Goal: Task Accomplishment & Management: Manage account settings

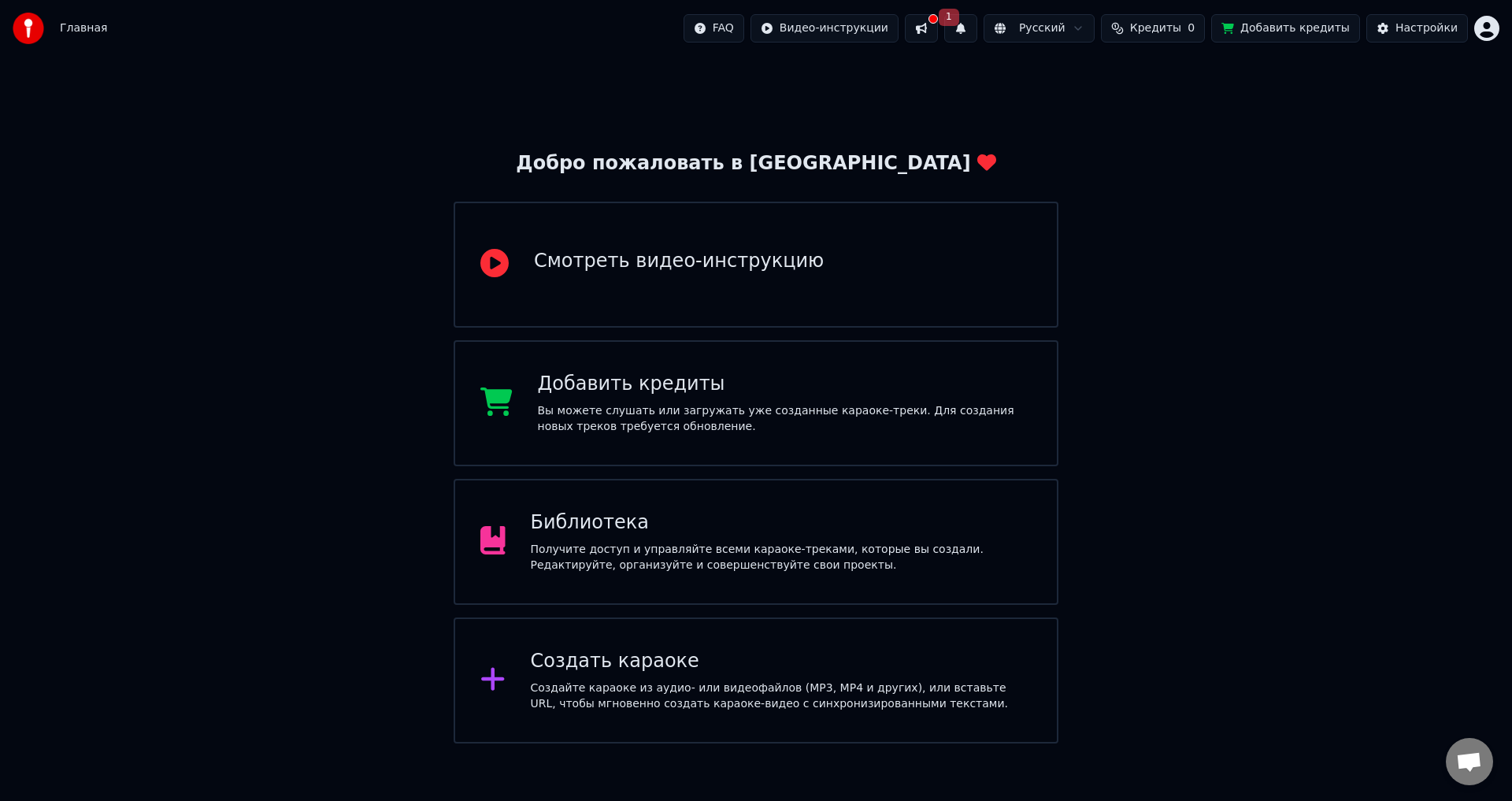
click at [1482, 23] on html "Главная FAQ Видео-инструкции 1 Русский Кредиты 0 Добавить кредиты Настройки Доб…" at bounding box center [756, 372] width 1512 height 744
click at [1247, 288] on html "Главная FAQ Видео-инструкции 1 Русский Кредиты 0 Добавить кредиты Настройки Доб…" at bounding box center [756, 372] width 1512 height 744
click at [547, 689] on div "Создайте караоке из аудио- или видеофайлов (MP3, MP4 и других), или вставьте UR…" at bounding box center [782, 696] width 502 height 32
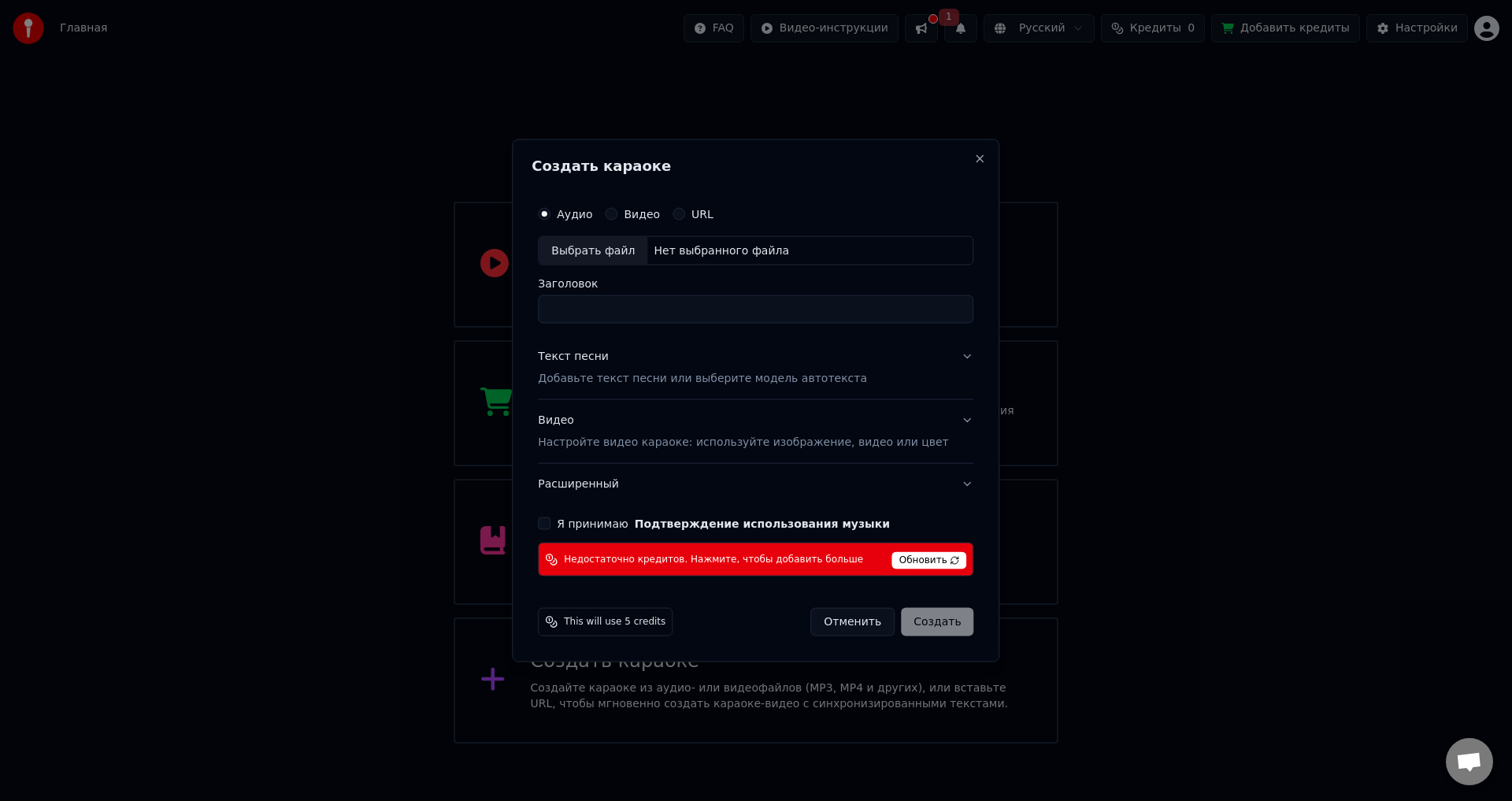
drag, startPoint x: 958, startPoint y: 147, endPoint x: 957, endPoint y: 161, distance: 14.0
click at [958, 150] on div "Создать караоке Аудио Видео URL Выбрать файл Нет выбранного файла Заголовок Тек…" at bounding box center [756, 400] width 488 height 524
click at [974, 161] on button "Close" at bounding box center [980, 158] width 12 height 12
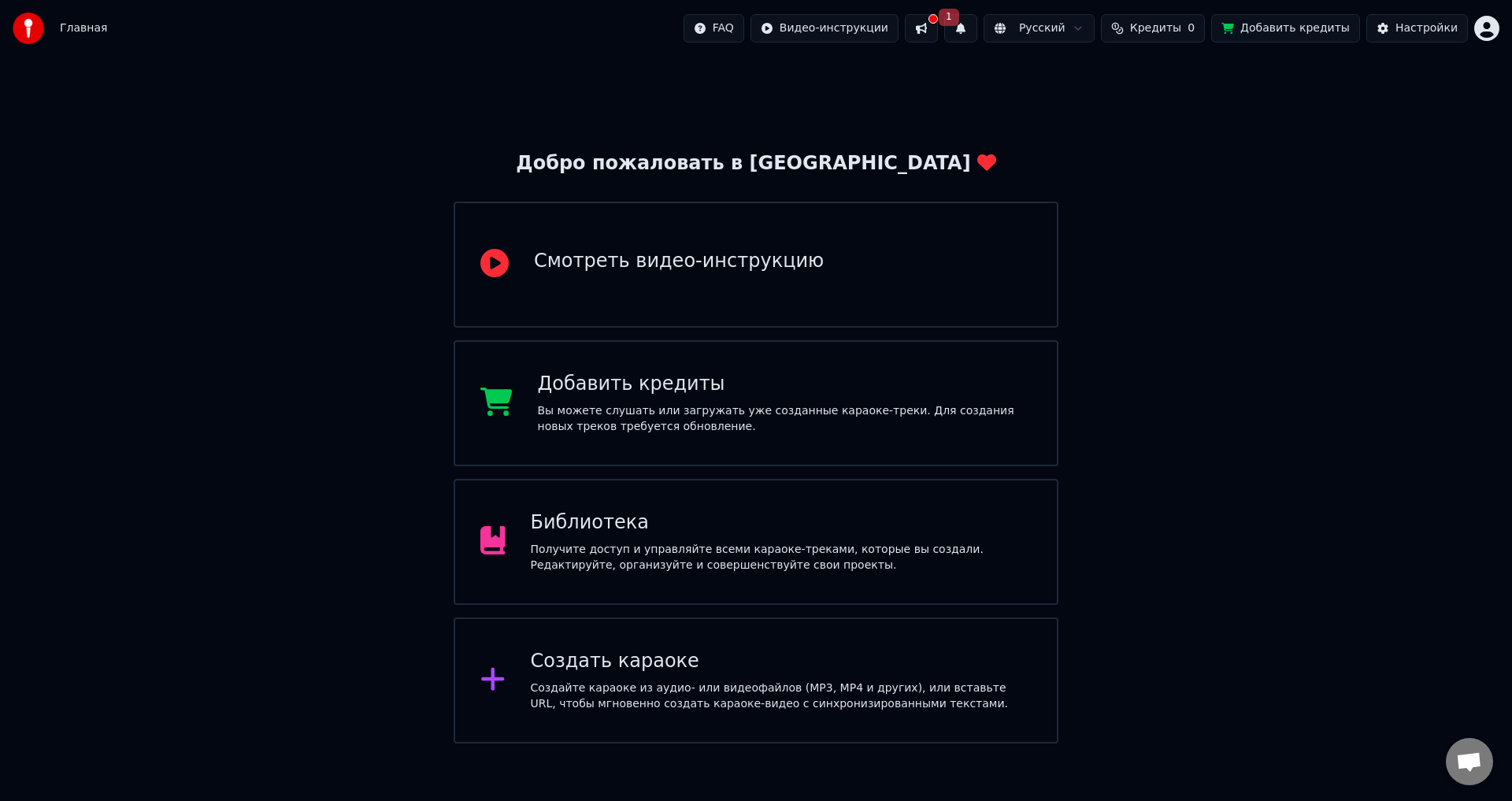
click at [1499, 21] on html "Главная FAQ Видео-инструкции 1 Русский Кредиты 0 Добавить кредиты Настройки Доб…" at bounding box center [756, 372] width 1512 height 744
click at [1413, 164] on div "[PERSON_NAME][EMAIL_ADDRESS][DOMAIN_NAME] Оплата Голосование за функции Выйти 2…" at bounding box center [1418, 145] width 189 height 203
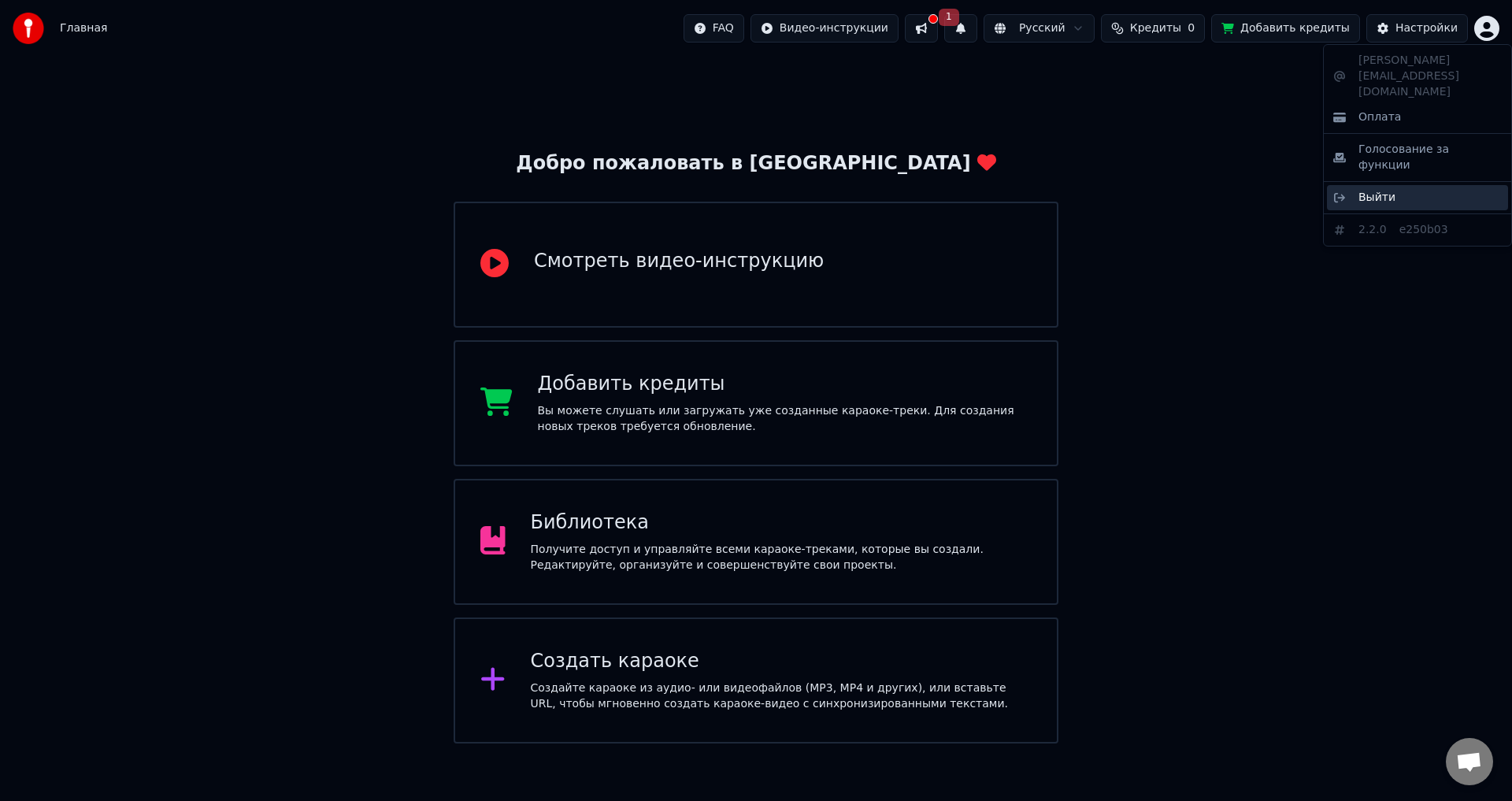
click at [1407, 185] on div "Выйти" at bounding box center [1417, 198] width 181 height 25
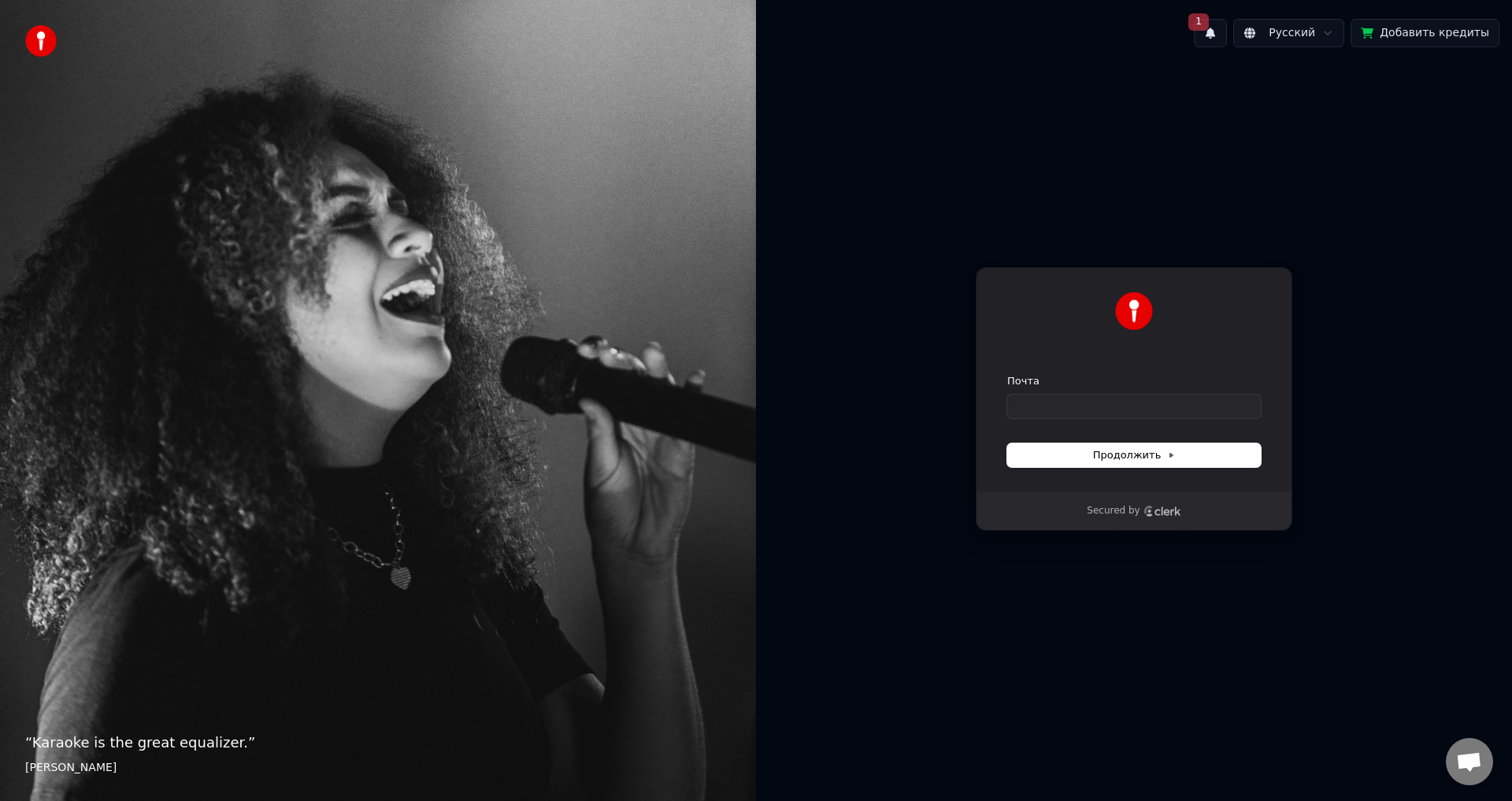
click at [1134, 423] on form "Почта Продолжить" at bounding box center [1134, 421] width 254 height 93
click at [1123, 415] on input "Почта" at bounding box center [1134, 407] width 254 height 23
click at [1007, 374] on button "submit" at bounding box center [1007, 374] width 0 height 0
type input "**********"
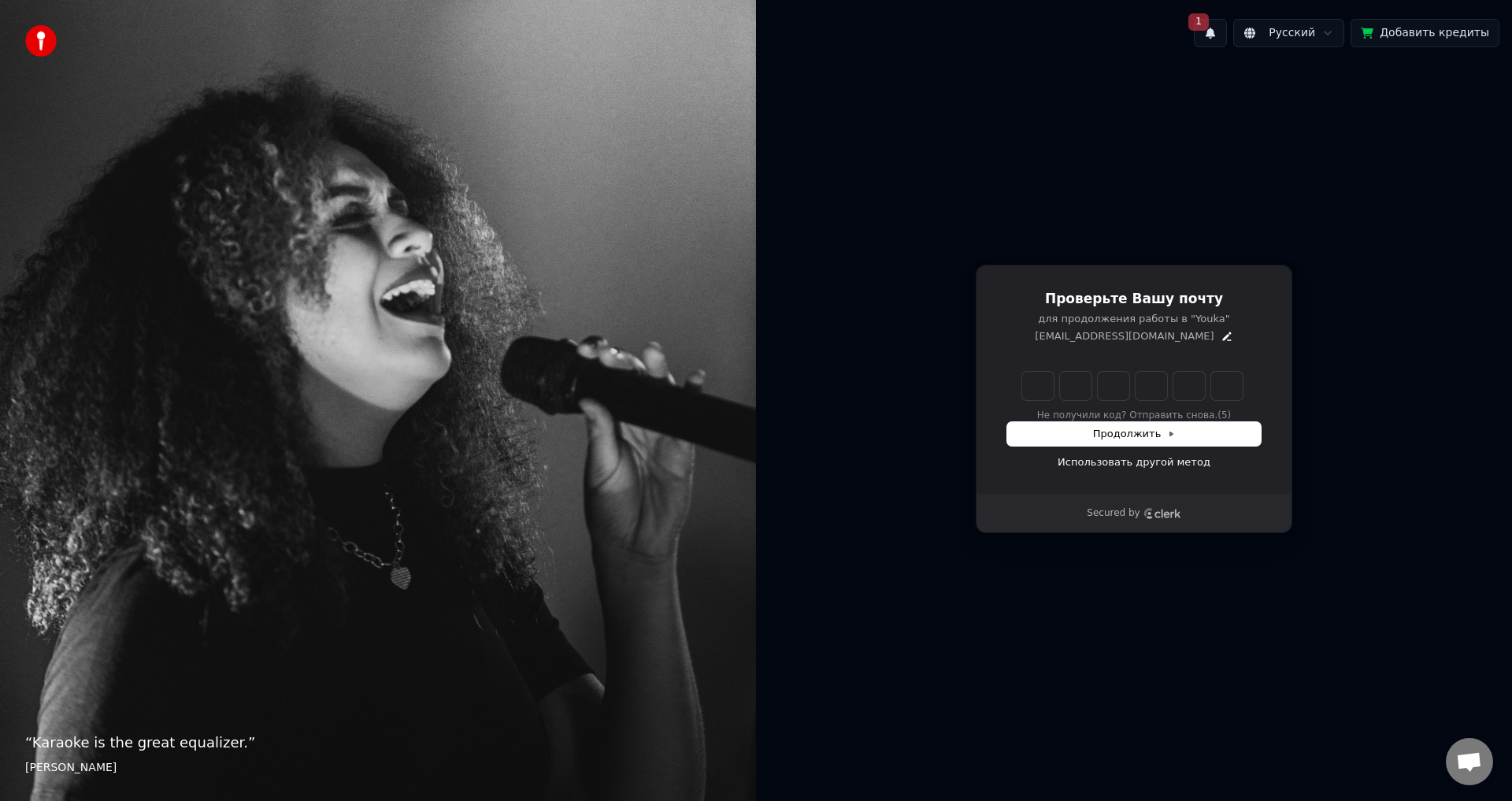
type input "******"
type input "*"
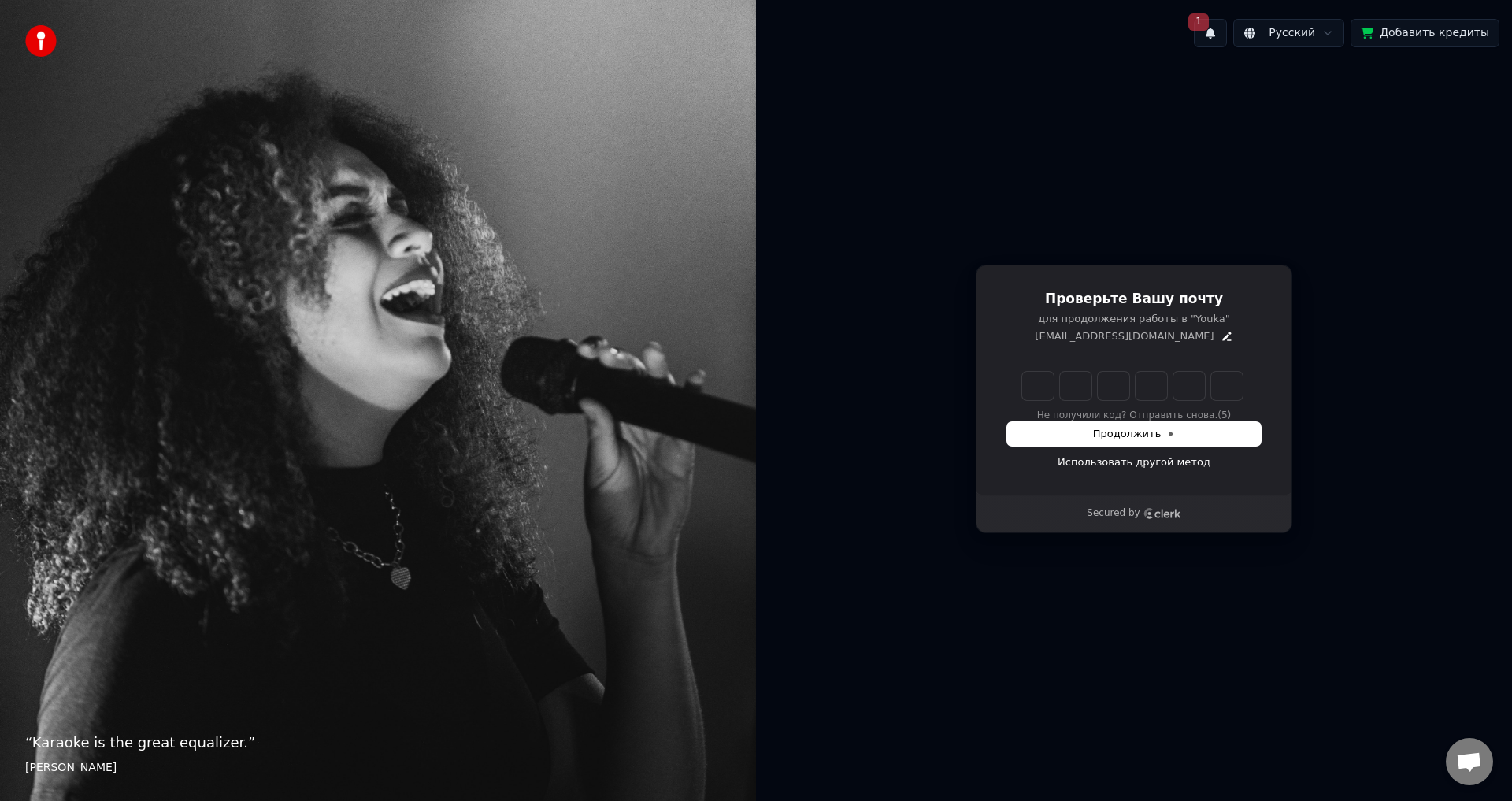
type input "*"
